Goal: Task Accomplishment & Management: Manage account settings

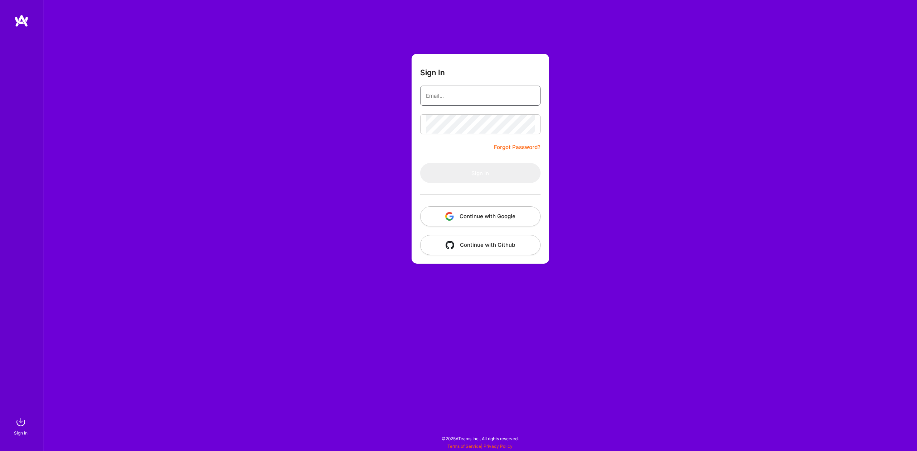
type input "[EMAIL_ADDRESS][DOMAIN_NAME]"
drag, startPoint x: 460, startPoint y: 144, endPoint x: 458, endPoint y: 150, distance: 6.6
click at [460, 144] on form "Sign In [EMAIL_ADDRESS][DOMAIN_NAME] Forgot Password? Sign In Continue with Goo…" at bounding box center [481, 159] width 138 height 210
click at [478, 172] on button "Sign In" at bounding box center [480, 173] width 120 height 20
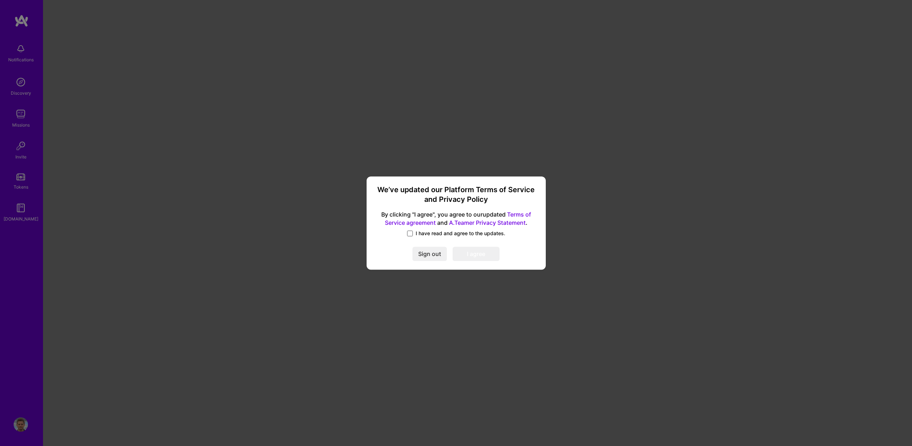
click at [410, 232] on span at bounding box center [410, 233] width 6 height 6
click at [0, 0] on input "I have read and agree to the updates." at bounding box center [0, 0] width 0 height 0
click at [473, 253] on button "I agree" at bounding box center [476, 254] width 47 height 14
